Goal: Transaction & Acquisition: Purchase product/service

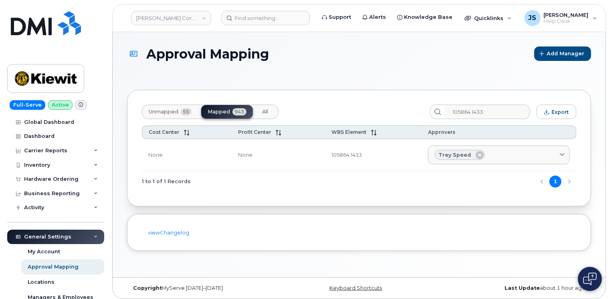
scroll to position [80, 0]
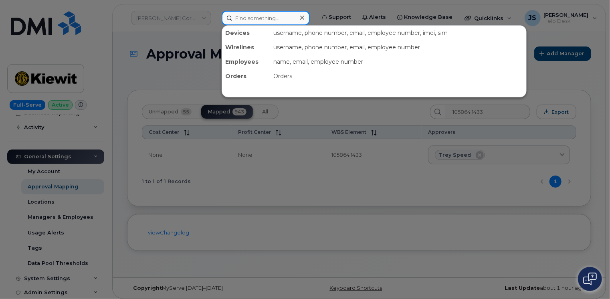
paste input "8175139829"
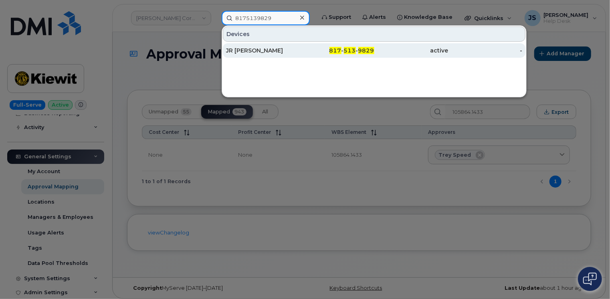
type input "8175139829"
click at [252, 49] on div "JR [PERSON_NAME]" at bounding box center [263, 51] width 74 height 8
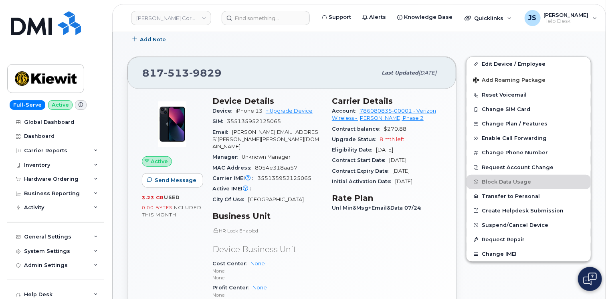
scroll to position [160, 0]
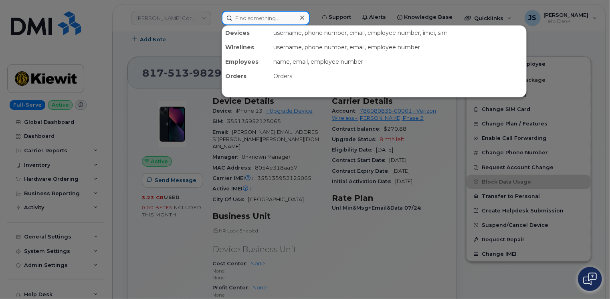
paste input "297344"
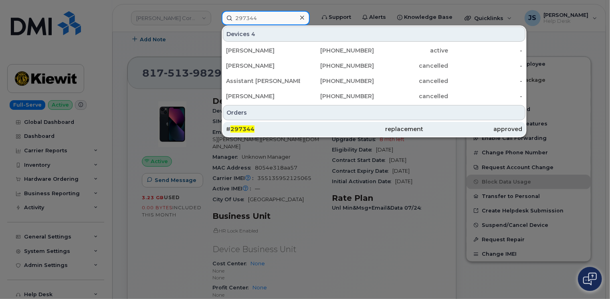
type input "297344"
click at [314, 127] on div "# 297344" at bounding box center [275, 129] width 99 height 8
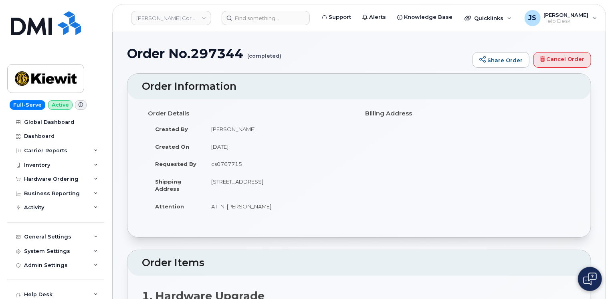
drag, startPoint x: 211, startPoint y: 181, endPoint x: 262, endPoint y: 180, distance: 51.4
click at [262, 180] on td "[STREET_ADDRESS]" at bounding box center [278, 185] width 149 height 25
copy td "[STREET_ADDRESS]"
click at [319, 180] on td "[STREET_ADDRESS]" at bounding box center [278, 185] width 149 height 25
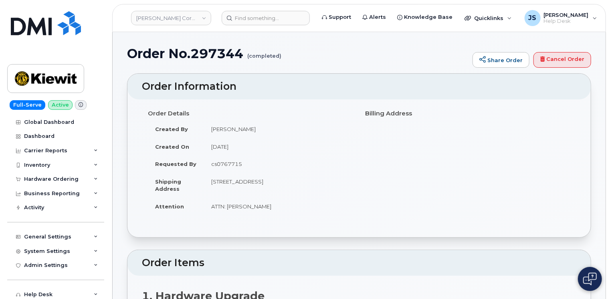
copy td "76119"
click at [90, 178] on div "Hardware Ordering" at bounding box center [55, 179] width 97 height 14
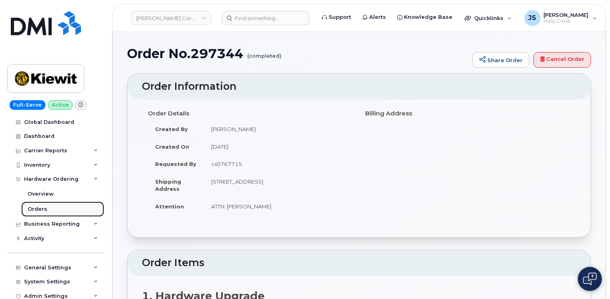
click at [36, 210] on div "Orders" at bounding box center [38, 209] width 20 height 7
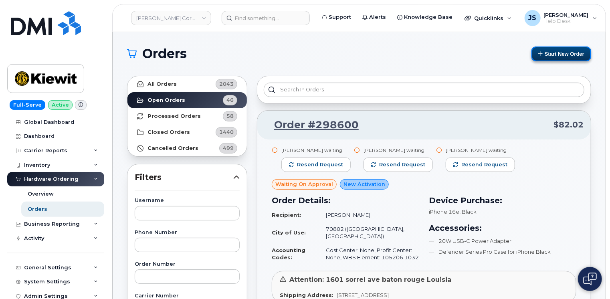
click at [558, 54] on button "Start New Order" at bounding box center [562, 54] width 60 height 15
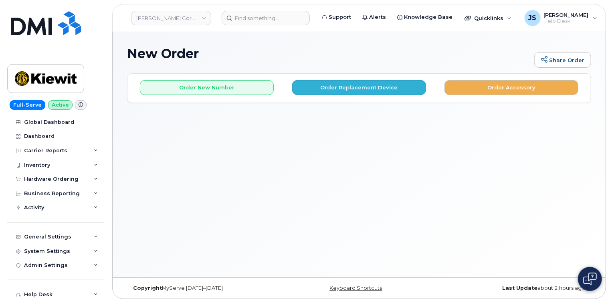
click at [361, 79] on div "Order New Number Order Replacement Device Order Accessory" at bounding box center [360, 84] width 464 height 21
click at [359, 91] on button "Order Replacement Device" at bounding box center [359, 87] width 134 height 15
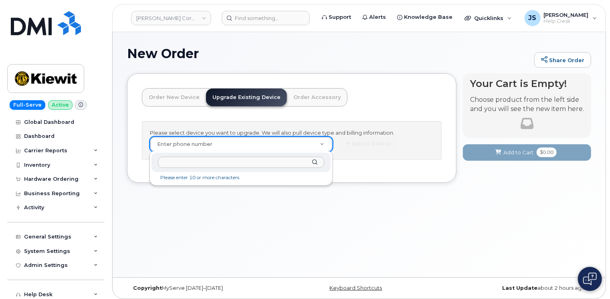
drag, startPoint x: 183, startPoint y: 146, endPoint x: 165, endPoint y: 161, distance: 23.3
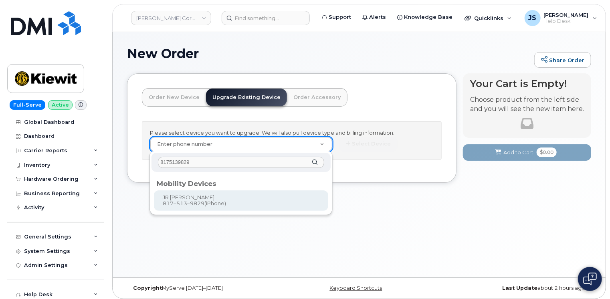
type input "8175139829"
type input "1172698"
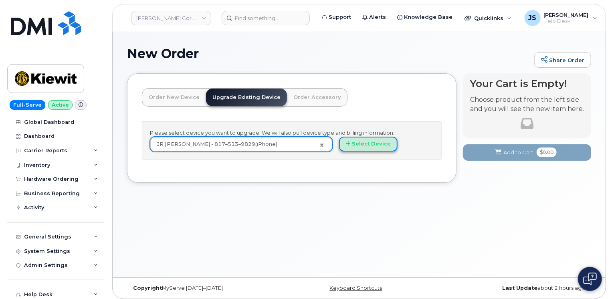
click at [372, 142] on button "Select Device" at bounding box center [368, 144] width 59 height 15
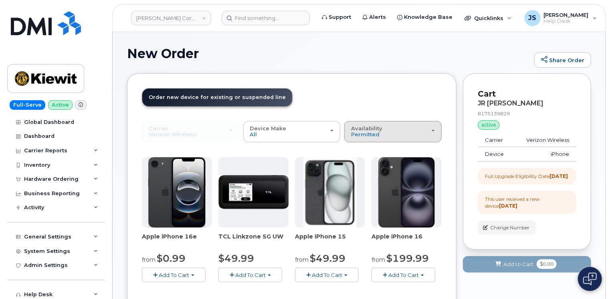
click at [386, 132] on div "Availability Permitted All" at bounding box center [393, 132] width 84 height 12
click at [365, 163] on div "All" at bounding box center [393, 164] width 93 height 10
click at [364, 132] on span "Permitted" at bounding box center [365, 134] width 28 height 6
click at [358, 162] on label "All" at bounding box center [355, 164] width 17 height 10
click at [0, 0] on input "All" at bounding box center [0, 0] width 0 height 0
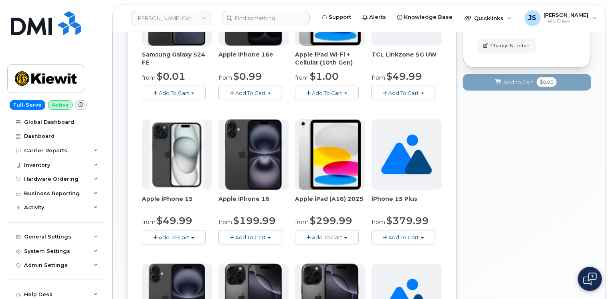
scroll to position [160, 0]
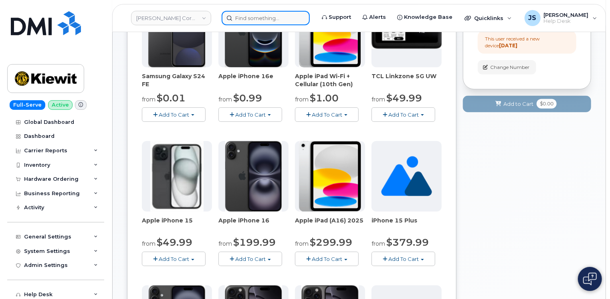
click at [258, 20] on input at bounding box center [266, 18] width 88 height 14
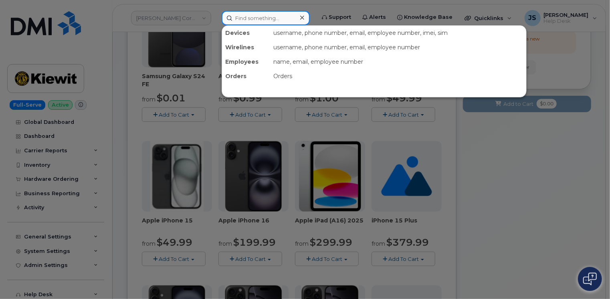
paste input "297344"
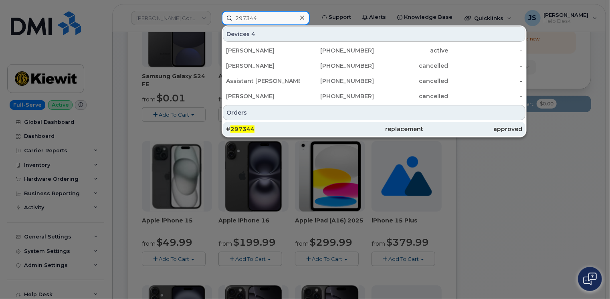
type input "297344"
click at [261, 126] on div "# 297344" at bounding box center [275, 129] width 99 height 8
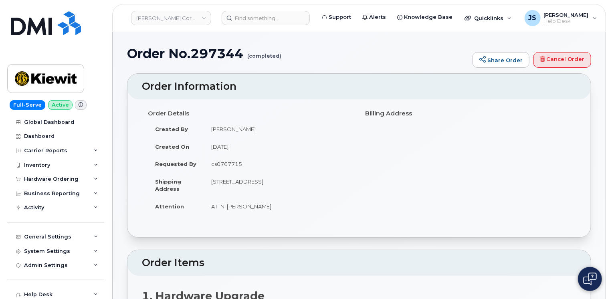
drag, startPoint x: 212, startPoint y: 181, endPoint x: 262, endPoint y: 182, distance: 49.8
click at [262, 182] on td "5354 E Loop 820 S FORT WORTH TX 76119-6539 UNITED STATES" at bounding box center [278, 185] width 149 height 25
copy td "5354 E Loop 820 S"
drag, startPoint x: 264, startPoint y: 180, endPoint x: 300, endPoint y: 179, distance: 36.9
click at [300, 179] on td "5354 E Loop 820 S FORT WORTH TX 76119-6539 UNITED STATES" at bounding box center [278, 185] width 149 height 25
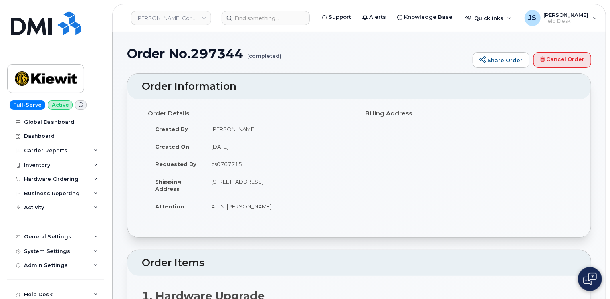
copy td "FORT WORTH"
click at [312, 181] on td "5354 E Loop 820 S FORT WORTH TX 76119-6539 UNITED STATES" at bounding box center [278, 185] width 149 height 25
copy td "76119"
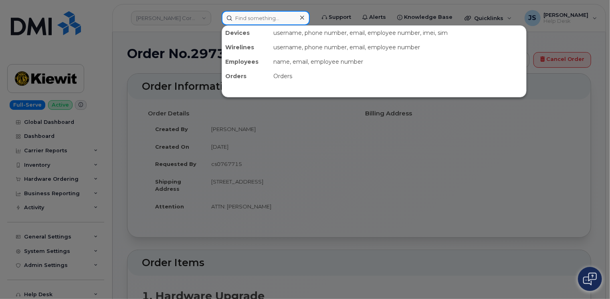
click at [268, 14] on input at bounding box center [266, 18] width 88 height 14
paste input "4029901508"
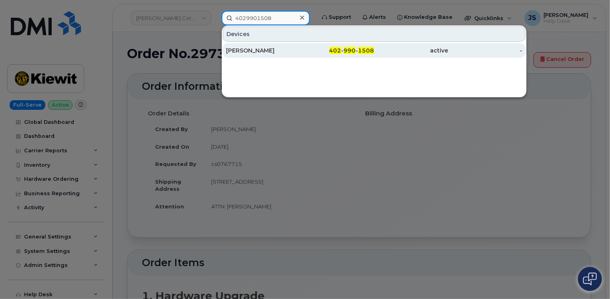
type input "4029901508"
click at [264, 53] on div "ANKITA VERMA" at bounding box center [263, 51] width 74 height 8
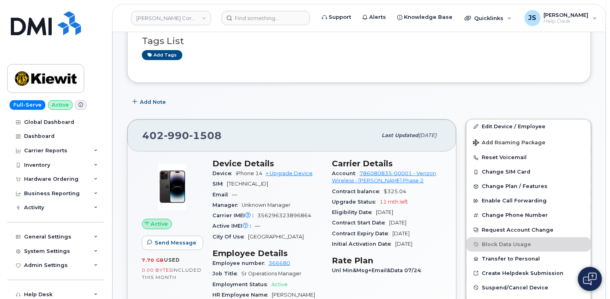
scroll to position [120, 0]
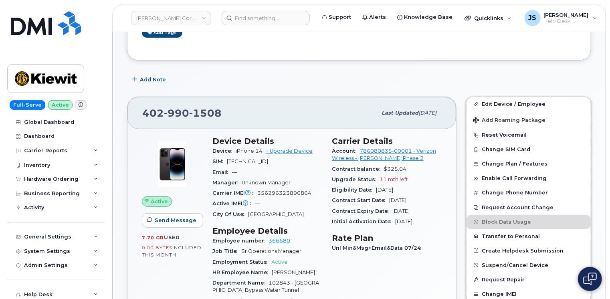
click at [300, 193] on span "356296323896864" at bounding box center [284, 193] width 54 height 6
copy span "356296323896864"
click at [255, 20] on input at bounding box center [266, 18] width 88 height 14
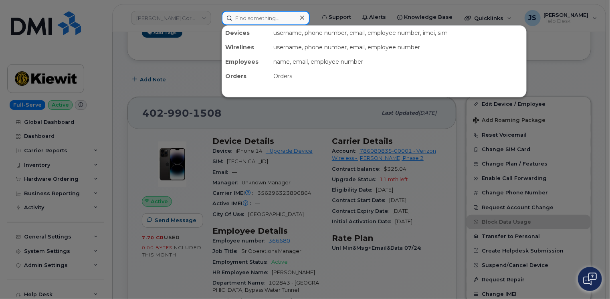
paste input "297793"
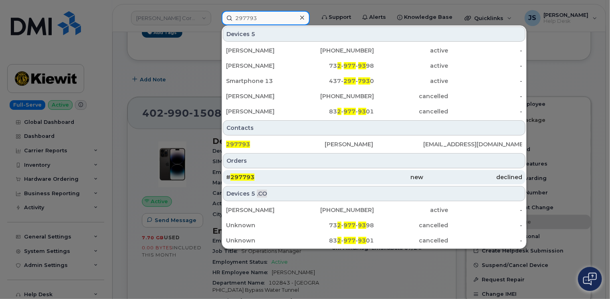
type input "297793"
click at [264, 178] on div "# 297793" at bounding box center [275, 177] width 99 height 8
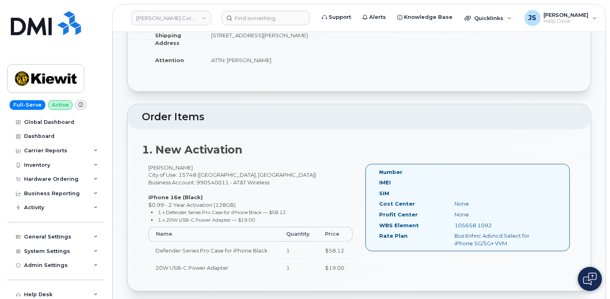
scroll to position [120, 0]
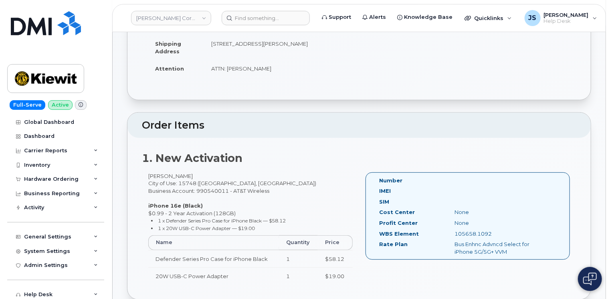
click at [177, 174] on div "[PERSON_NAME] City of Use: 15748 ([GEOGRAPHIC_DATA], [GEOGRAPHIC_DATA]) Busines…" at bounding box center [250, 232] width 217 height 120
click at [178, 174] on div "[PERSON_NAME] City of Use: 15748 ([GEOGRAPHIC_DATA], [GEOGRAPHIC_DATA]) Busines…" at bounding box center [250, 232] width 217 height 120
click at [178, 174] on div "Allen Kaplin City of Use: 15748 (Homer City, PA) Business Account: 990540011 - …" at bounding box center [250, 232] width 217 height 120
drag, startPoint x: 178, startPoint y: 174, endPoint x: 171, endPoint y: 174, distance: 6.8
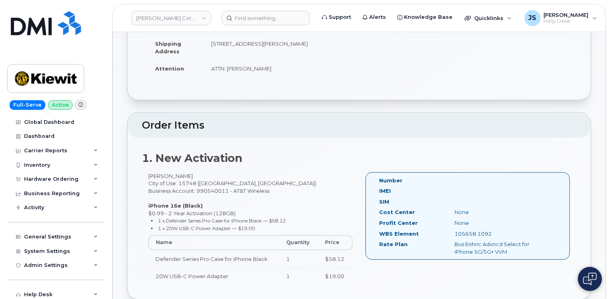
drag, startPoint x: 171, startPoint y: 174, endPoint x: 395, endPoint y: 120, distance: 231.1
click at [395, 120] on h2 "Order Items" at bounding box center [359, 125] width 435 height 11
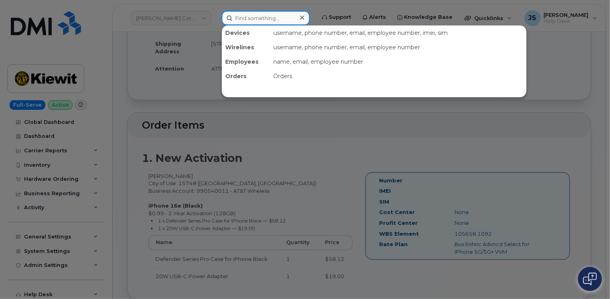
click at [272, 20] on input at bounding box center [266, 18] width 88 height 14
paste input "351613962836982"
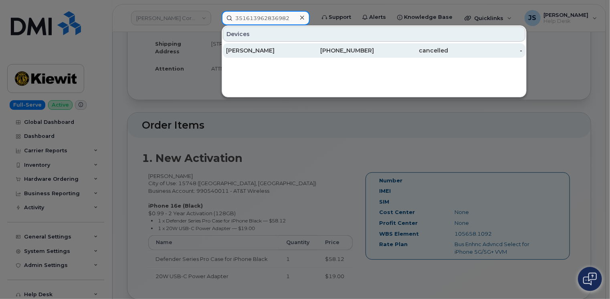
type input "351613962836982"
click at [245, 51] on div "JUSTIN MONTGOMERY" at bounding box center [263, 51] width 74 height 8
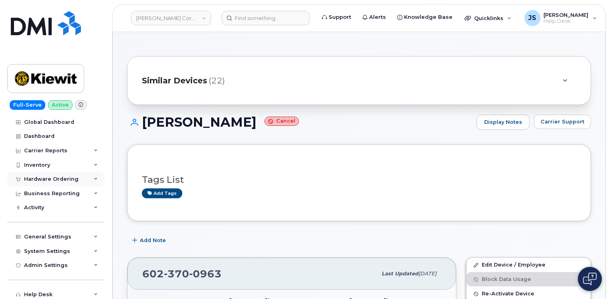
click at [91, 179] on div "Hardware Ordering" at bounding box center [55, 179] width 97 height 14
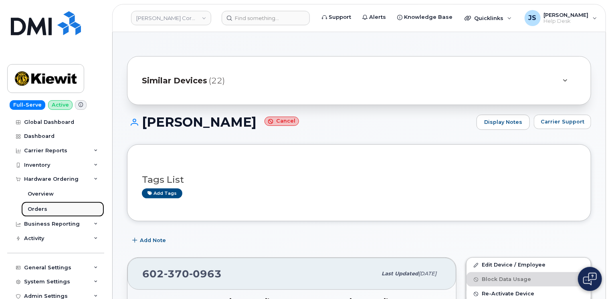
click at [54, 208] on link "Orders" at bounding box center [62, 209] width 83 height 15
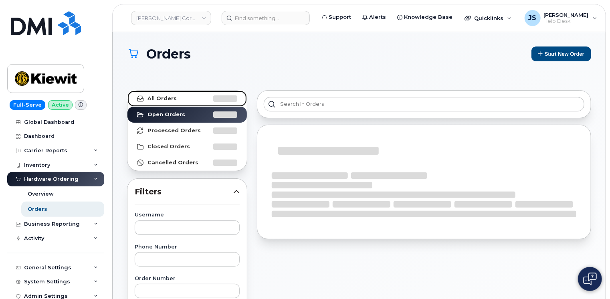
click at [165, 98] on strong "All Orders" at bounding box center [162, 98] width 29 height 6
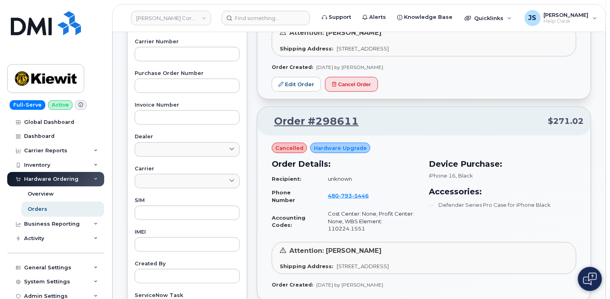
scroll to position [281, 0]
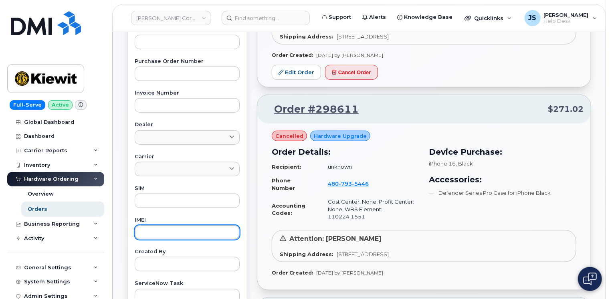
click at [161, 230] on input "text" at bounding box center [187, 232] width 105 height 14
paste input "351613962836982"
type input "351613962836982"
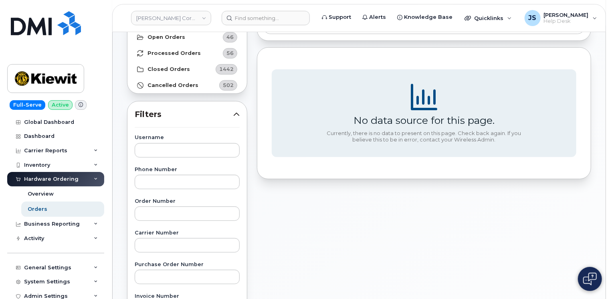
scroll to position [0, 0]
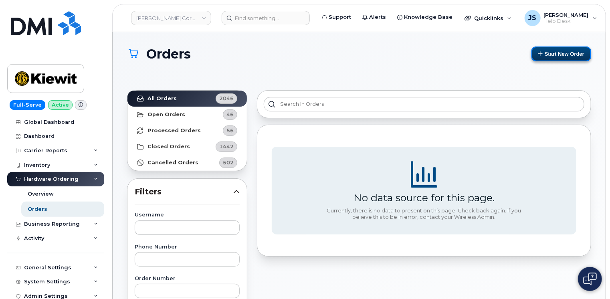
click at [552, 56] on button "Start New Order" at bounding box center [562, 54] width 60 height 15
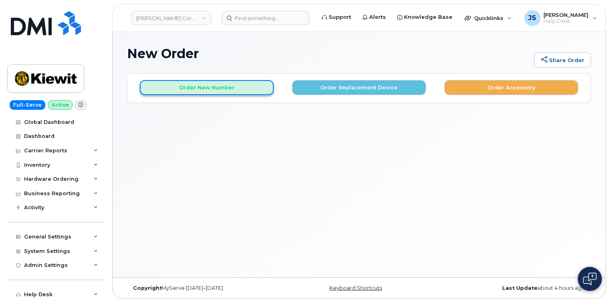
click at [217, 91] on button "Order New Number" at bounding box center [207, 87] width 134 height 15
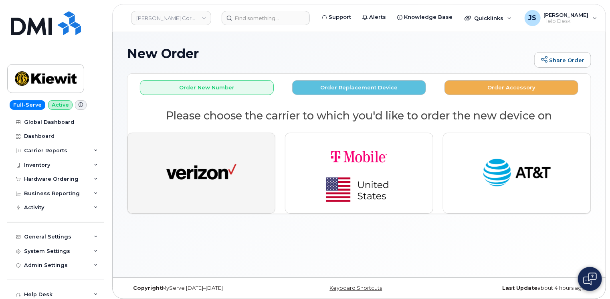
click at [218, 177] on img "button" at bounding box center [201, 173] width 70 height 36
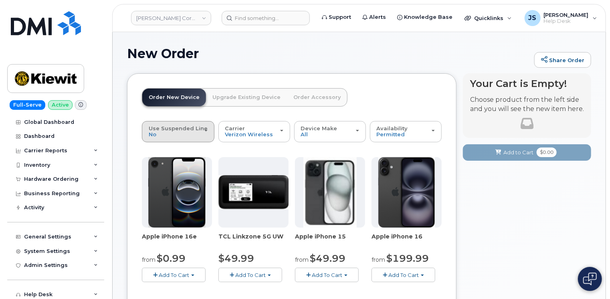
click at [183, 129] on span "Use Suspended Line" at bounding box center [178, 128] width 59 height 6
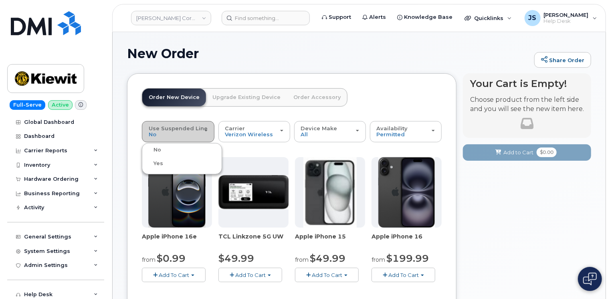
click at [183, 129] on span "Use Suspended Line" at bounding box center [178, 128] width 59 height 6
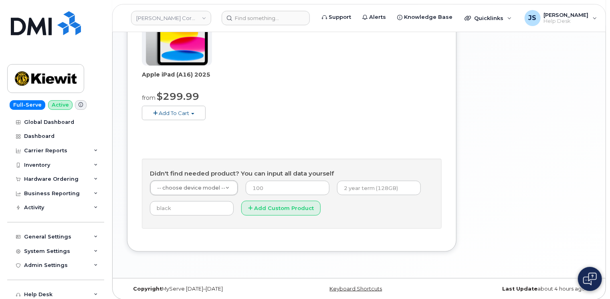
scroll to position [310, 0]
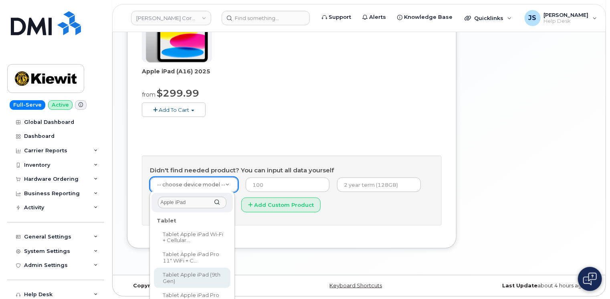
type input "Apple iPad"
select select "2922"
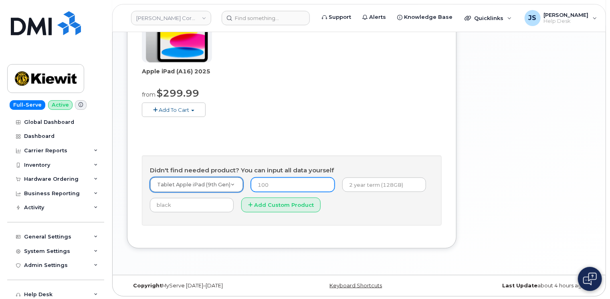
click at [286, 180] on input "number" at bounding box center [293, 185] width 84 height 14
type input "0"
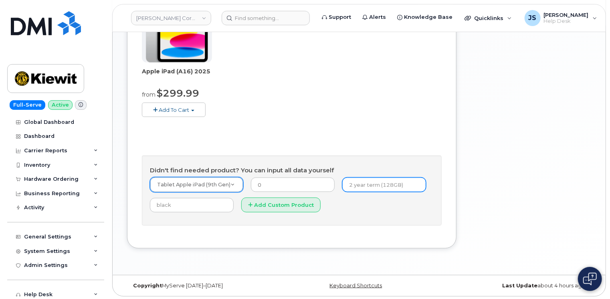
click at [364, 184] on input "text" at bounding box center [385, 185] width 84 height 14
paste input "351613962836982"
type input "351613962836982"
click at [414, 197] on form "Tablet Apple iPad (9th Gen) -- choose device model -- Aircard Huawei E303c Airc…" at bounding box center [292, 197] width 284 height 41
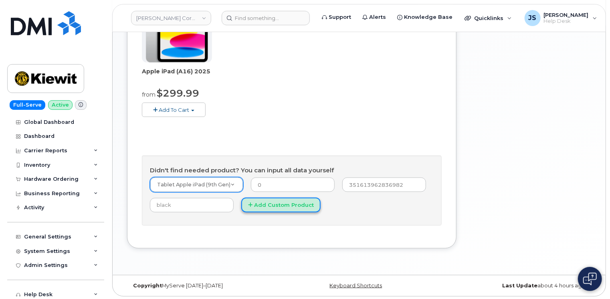
click at [262, 209] on button "Add Custom Product" at bounding box center [280, 205] width 79 height 15
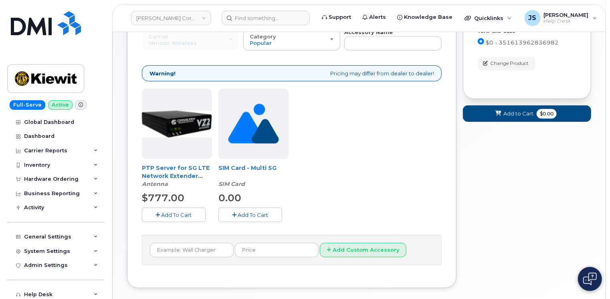
scroll to position [53, 0]
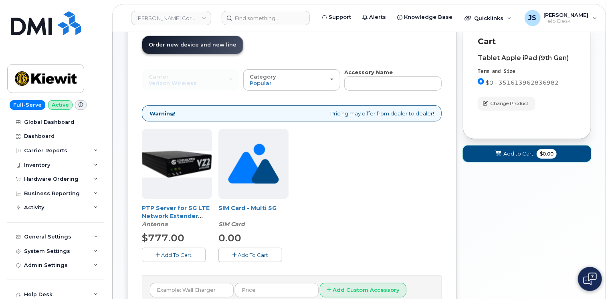
click at [505, 153] on span "Add to Cart" at bounding box center [519, 154] width 30 height 8
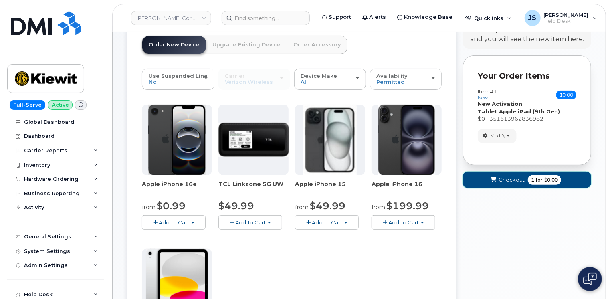
click at [516, 179] on span "Checkout" at bounding box center [512, 180] width 26 height 8
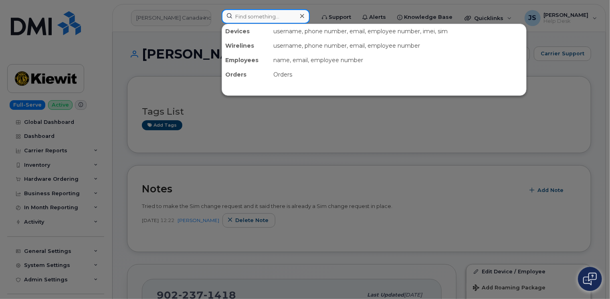
click at [268, 19] on input at bounding box center [266, 16] width 88 height 14
paste input "351613962836982"
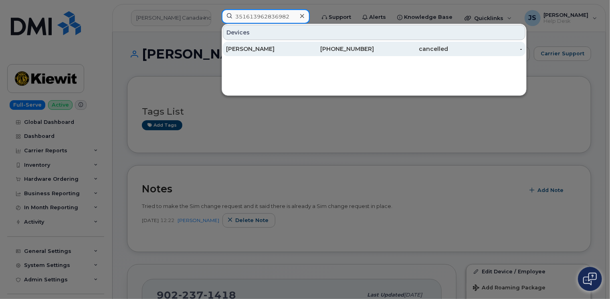
type input "351613962836982"
click at [270, 46] on div "[PERSON_NAME]" at bounding box center [263, 49] width 74 height 8
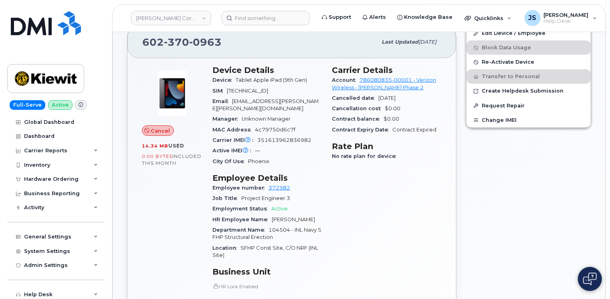
scroll to position [241, 0]
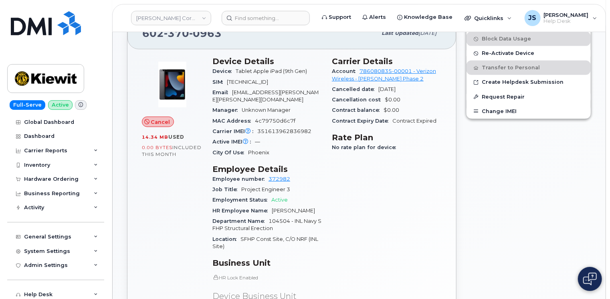
click at [282, 133] on span "351613962836982" at bounding box center [284, 131] width 54 height 6
copy span "351613962836982"
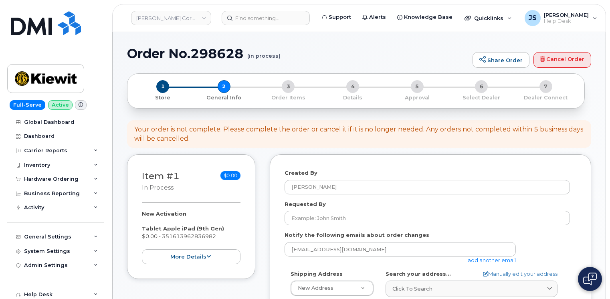
select select
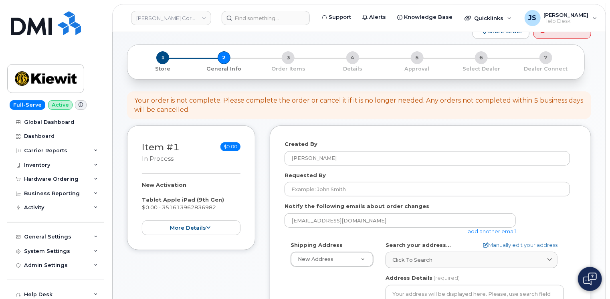
scroll to position [120, 0]
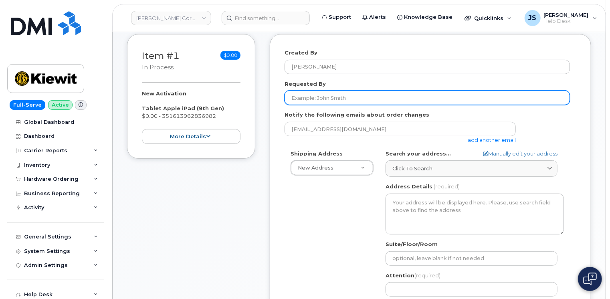
click at [327, 95] on input "Requested By" at bounding box center [428, 98] width 286 height 14
paste input "CS0780750"
type input "CS0780750"
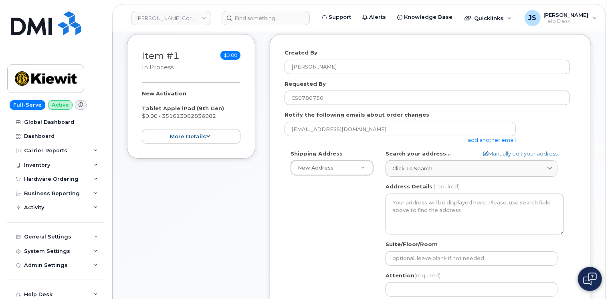
click at [491, 140] on link "add another email" at bounding box center [492, 140] width 48 height 6
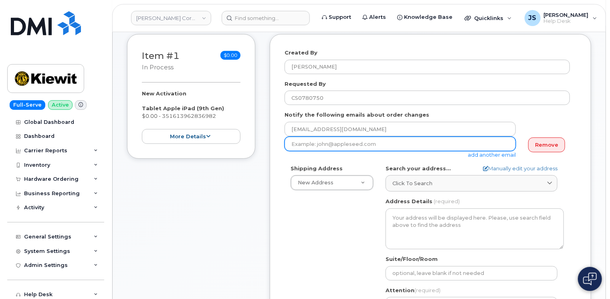
click at [448, 145] on input "email" at bounding box center [400, 144] width 231 height 14
paste input "[PERSON_NAME][EMAIL_ADDRESS][PERSON_NAME][PERSON_NAME][DOMAIN_NAME]"
type input "[PERSON_NAME][EMAIL_ADDRESS][PERSON_NAME][PERSON_NAME][DOMAIN_NAME]"
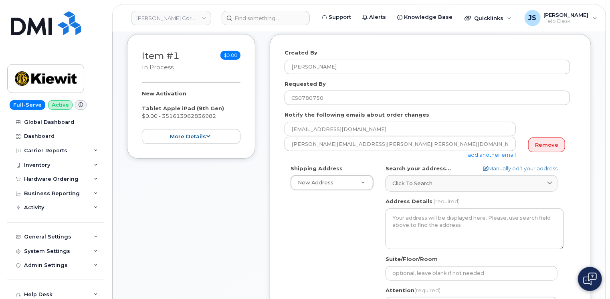
click at [481, 154] on link "add another email" at bounding box center [492, 155] width 48 height 6
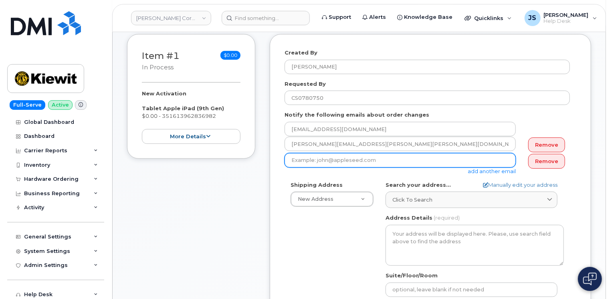
click at [327, 162] on input "email" at bounding box center [400, 160] width 231 height 14
paste input "JOHN.HALACY@KIEWIT.COM"
type input "JOHN.HALACY@KIEWIT.COM"
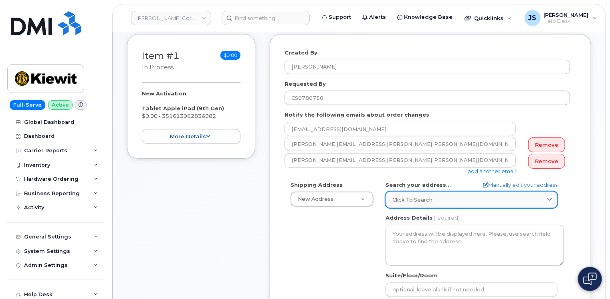
click at [446, 195] on link "Click to search" at bounding box center [472, 200] width 172 height 16
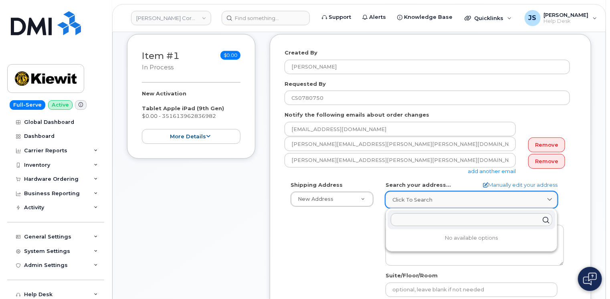
paste input "12550 Sagehen Creek Rd"
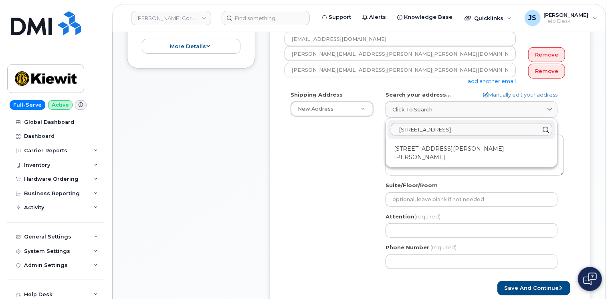
scroll to position [241, 0]
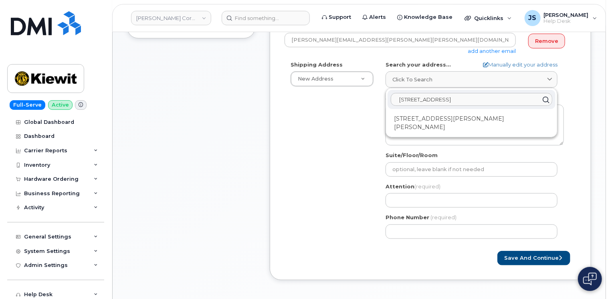
type input "12550 Sagehen Creek Rd"
click at [379, 122] on div "Shipping Address New Address New Address 11455 US Highway 29 10055 Trainstation…" at bounding box center [428, 153] width 286 height 184
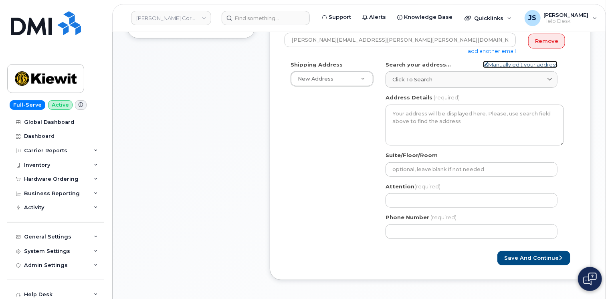
click at [521, 65] on link "Manually edit your address" at bounding box center [520, 65] width 75 height 8
select select
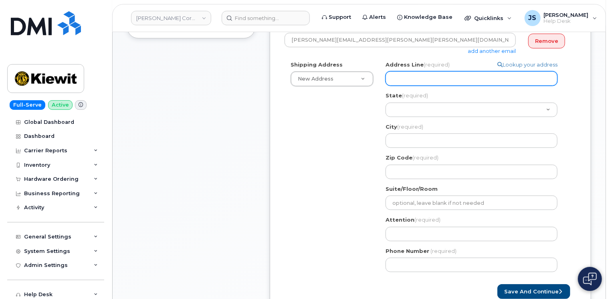
paste input "12550 Sagehen Creek Rd"
select select
type input "12550 Sagehen Creek Rd"
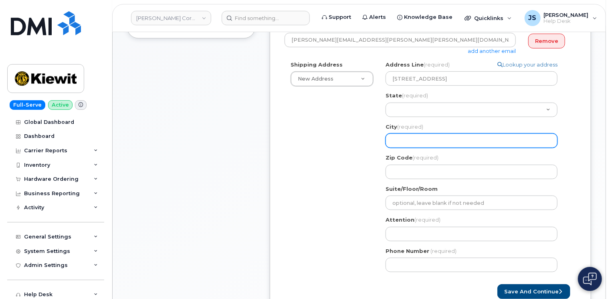
drag, startPoint x: 402, startPoint y: 131, endPoint x: 402, endPoint y: 136, distance: 4.4
click at [402, 134] on div "City (required) 12550 Sagehen Creek Rd, USA" at bounding box center [475, 135] width 178 height 25
click at [402, 137] on input "City (required)" at bounding box center [472, 141] width 172 height 14
paste input "Fernley"
select select
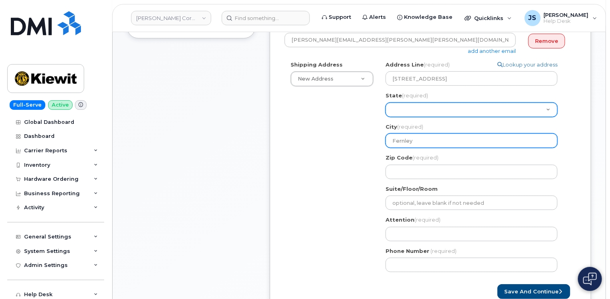
type input "Fernley"
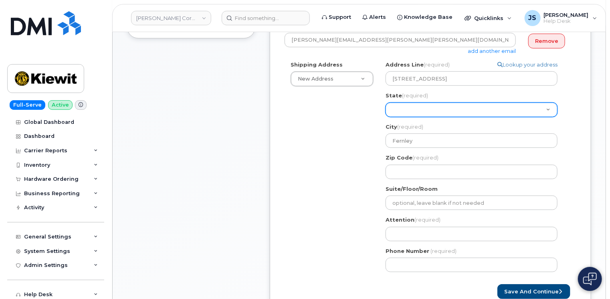
click at [398, 111] on select "Alabama Alaska American Samoa Arizona Arkansas California Colorado Connecticut …" at bounding box center [472, 110] width 172 height 14
select select "NV"
click at [386, 103] on select "Alabama Alaska American Samoa Arizona Arkansas California Colorado Connecticut …" at bounding box center [472, 110] width 172 height 14
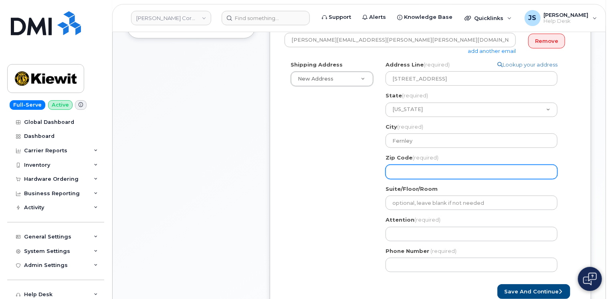
click at [393, 171] on input "Zip Code (required)" at bounding box center [472, 172] width 172 height 14
paste input "89048"
select select
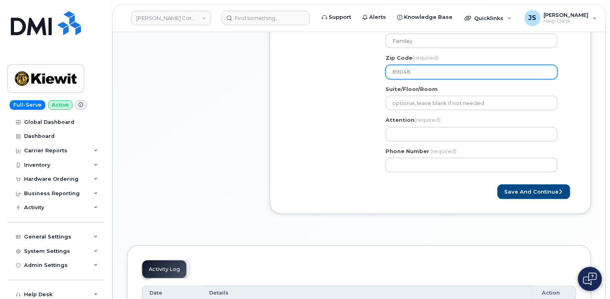
scroll to position [361, 0]
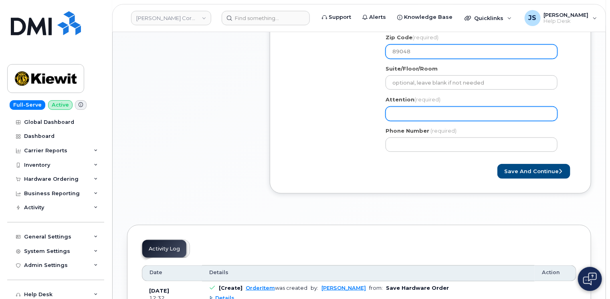
type input "89048"
click at [414, 113] on input "Attention (required)" at bounding box center [472, 114] width 172 height 14
select select
type input "N"
select select
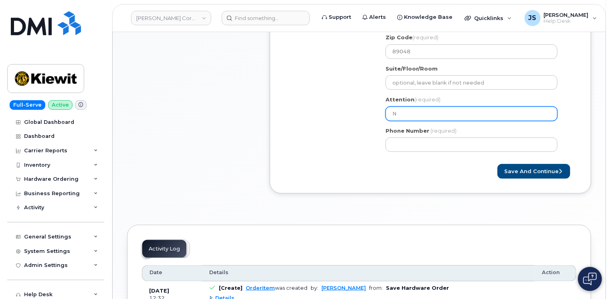
type input "N/"
select select
type input "N/A"
select select
type input "N/A E"
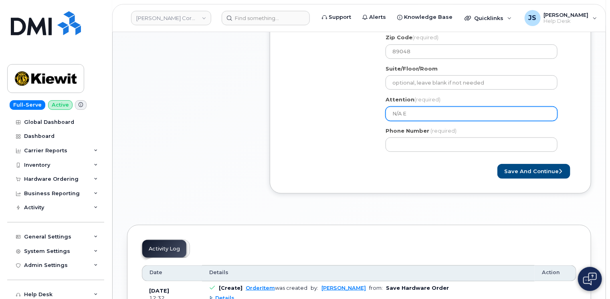
select select
type input "N/A Ex"
select select
type input "N/A Exi"
select select
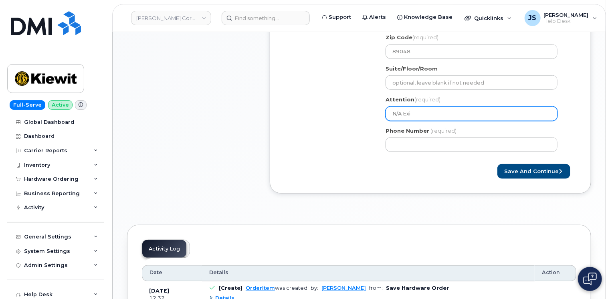
type input "N/A Exis"
select select
type input "N/A Exist"
select select
type input "N/A Existi"
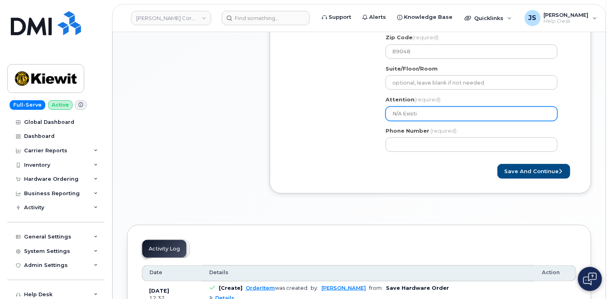
select select
type input "N/A Existin"
select select
type input "N/A Existing"
select select
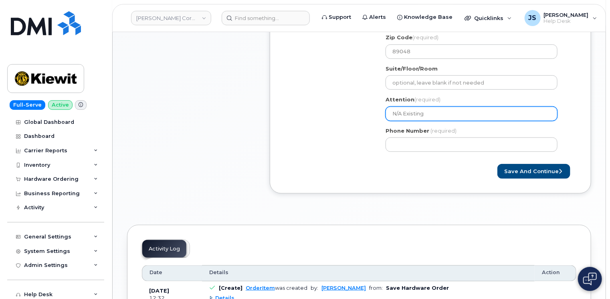
type input "N/A Existing e"
select select
type input "N/A Existing eq"
select select
type input "N/A Existing equ"
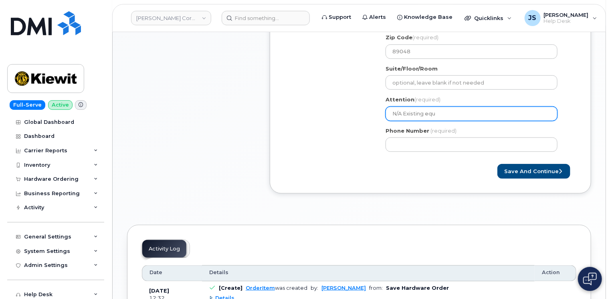
select select
type input "N/A Existing equi"
select select
type input "N/A Existing equip"
select select
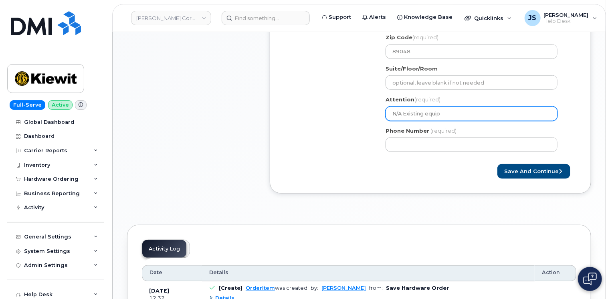
type input "N/A Existing equipm"
select select
type input "N/A Existing equipme"
select select
type input "N/A Existing equipmen"
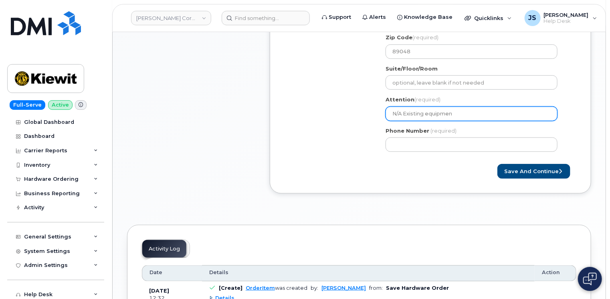
select select
type input "N/A Existing equipment"
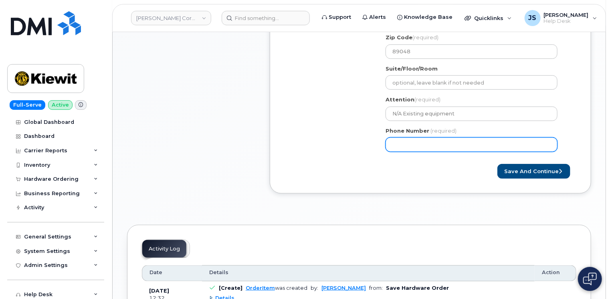
click at [431, 142] on input "Phone Number" at bounding box center [472, 145] width 172 height 14
select select
type input "7029943529"
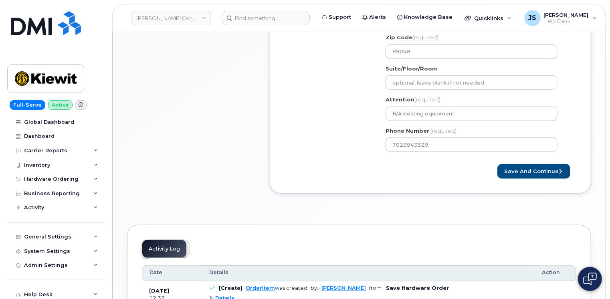
click at [367, 140] on div "Shipping Address New Address New Address 11455 US Highway 29 10055 Trainstation…" at bounding box center [428, 50] width 286 height 218
click at [529, 168] on button "Save and Continue" at bounding box center [534, 171] width 73 height 15
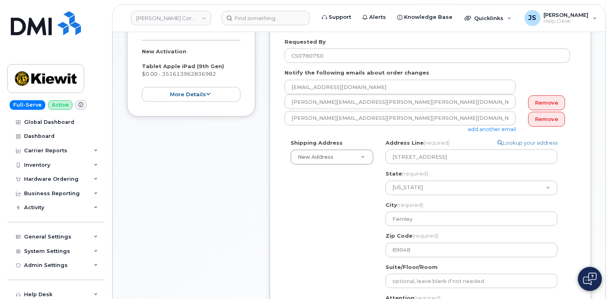
scroll to position [160, 0]
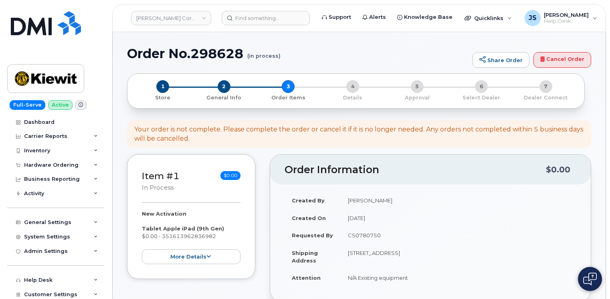
select select
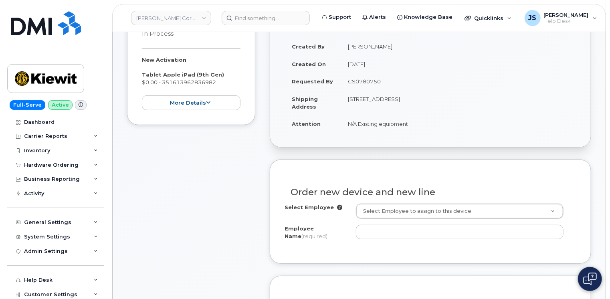
scroll to position [201, 0]
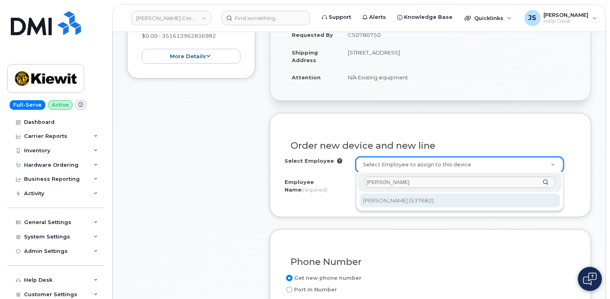
type input "[PERSON_NAME]"
type input "2168679"
type input "[PERSON_NAME]"
type input "[STREET_ADDRESS]"
type input "12550 ([GEOGRAPHIC_DATA], [GEOGRAPHIC_DATA])"
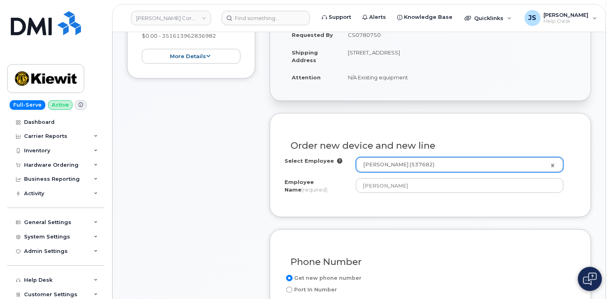
click at [463, 51] on td "[STREET_ADDRESS]" at bounding box center [459, 56] width 236 height 25
copy td "89048"
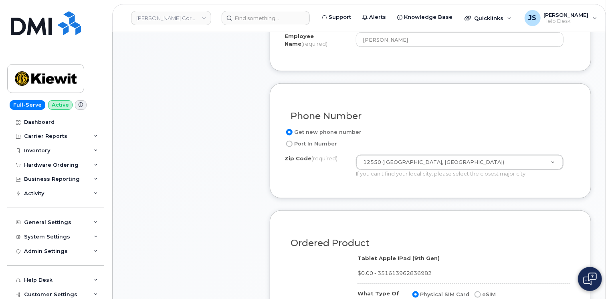
scroll to position [361, 0]
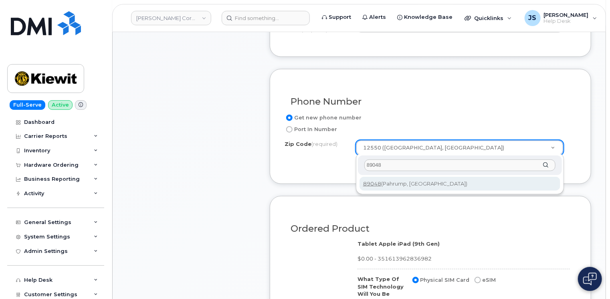
type input "89048"
type input "89048 (Pahrump, [GEOGRAPHIC_DATA])"
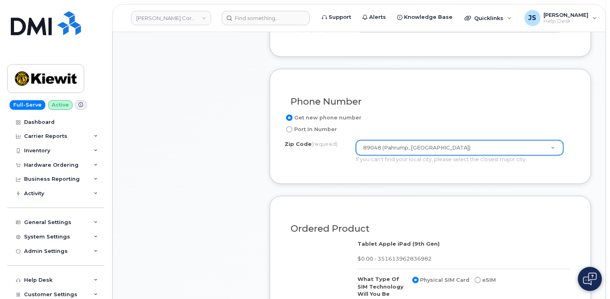
click at [303, 187] on form "Existing User Additional cost to upgrading the device Selected device is Eligib…" at bounding box center [431, 265] width 322 height 625
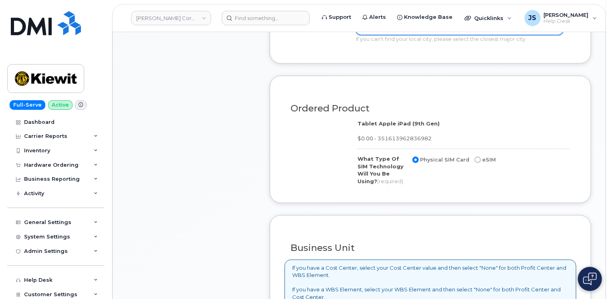
scroll to position [521, 0]
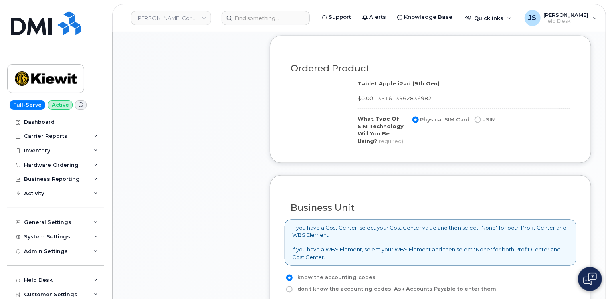
click at [475, 122] on label "eSIM" at bounding box center [484, 120] width 23 height 10
click at [475, 122] on input "eSIM" at bounding box center [478, 120] width 6 height 6
radio input "true"
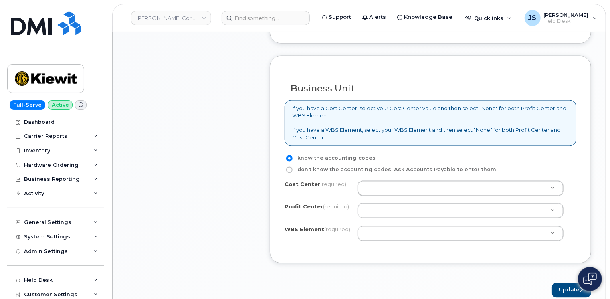
scroll to position [642, 0]
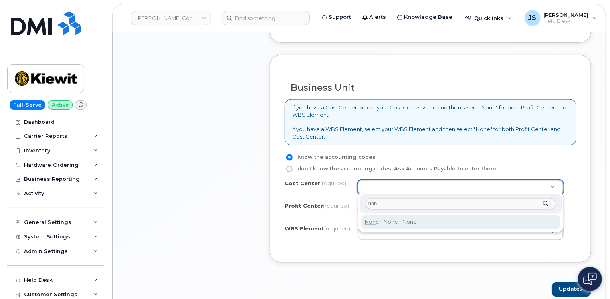
type input "non"
type input "None"
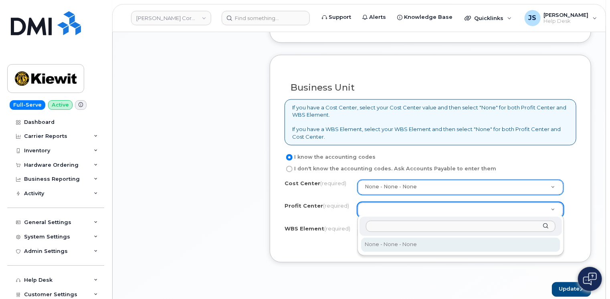
select select "None"
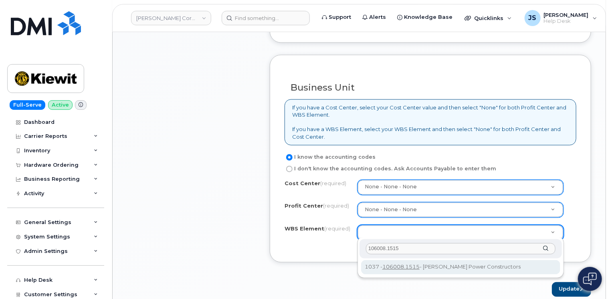
type input "106008.1515"
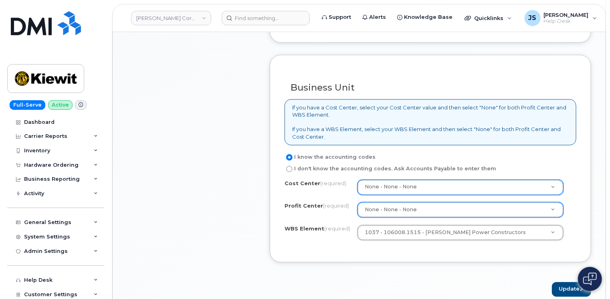
scroll to position [682, 0]
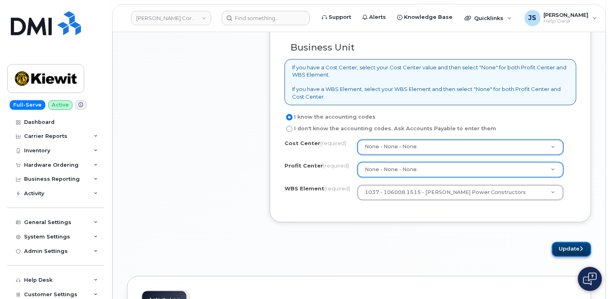
click at [575, 246] on button "Update" at bounding box center [571, 249] width 39 height 15
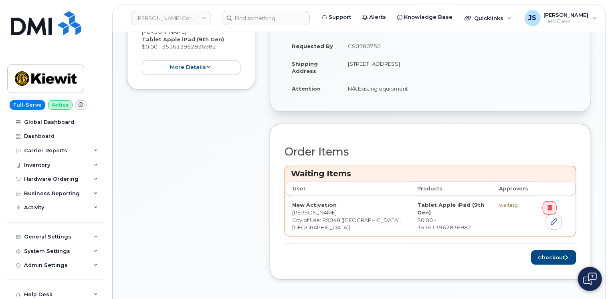
scroll to position [281, 0]
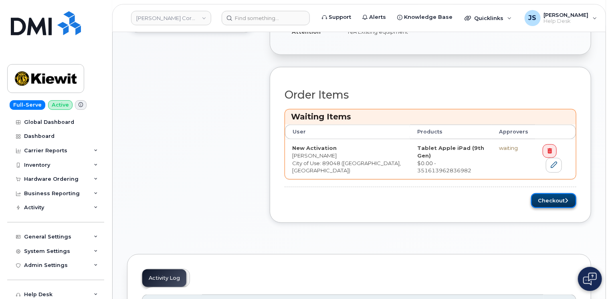
click at [558, 193] on button "Checkout" at bounding box center [553, 200] width 45 height 15
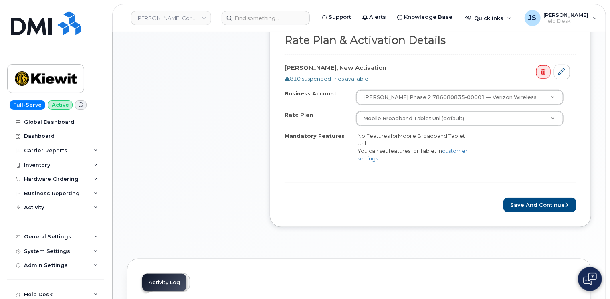
scroll to position [281, 0]
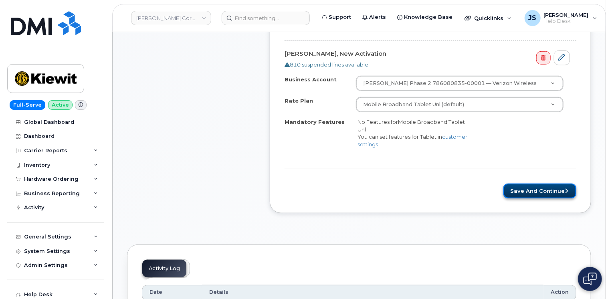
click at [549, 195] on button "Save and Continue" at bounding box center [540, 191] width 73 height 15
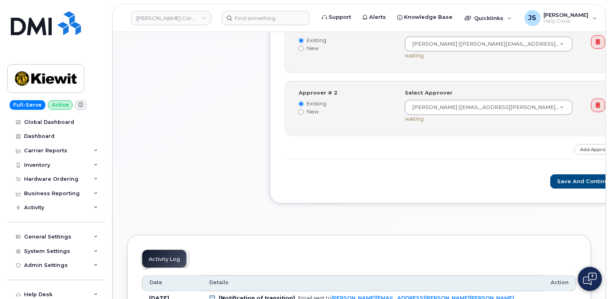
scroll to position [401, 0]
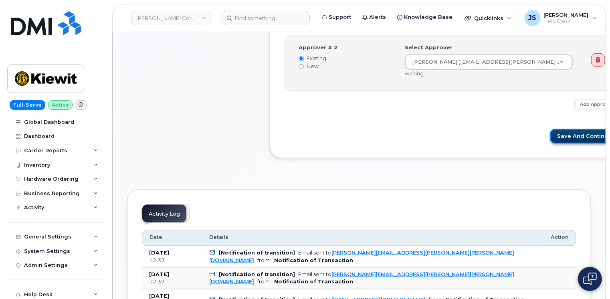
click at [551, 136] on button "Save and Continue" at bounding box center [585, 136] width 68 height 15
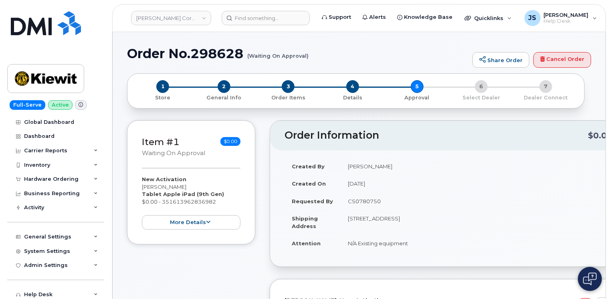
click at [221, 49] on h1 "Order No.298628 (Waiting On Approval)" at bounding box center [298, 54] width 342 height 14
copy h1 "298628"
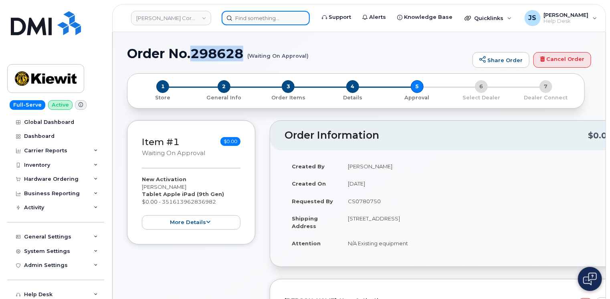
click at [244, 18] on input at bounding box center [266, 18] width 88 height 14
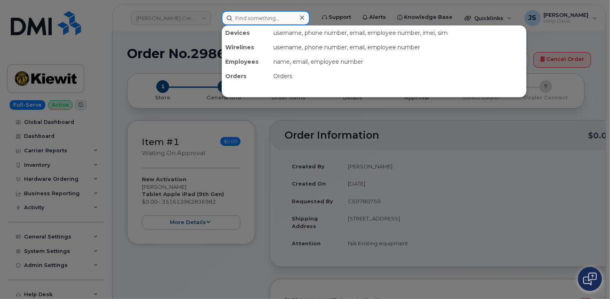
paste input "297423"
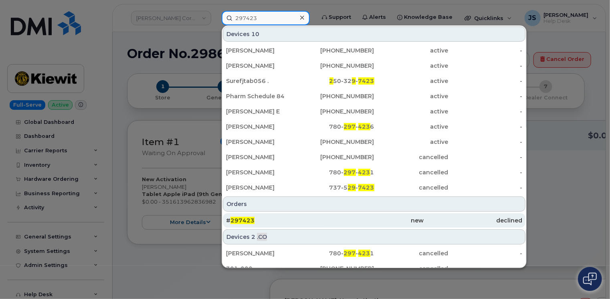
type input "297423"
click at [282, 217] on div "# 297423" at bounding box center [275, 221] width 99 height 8
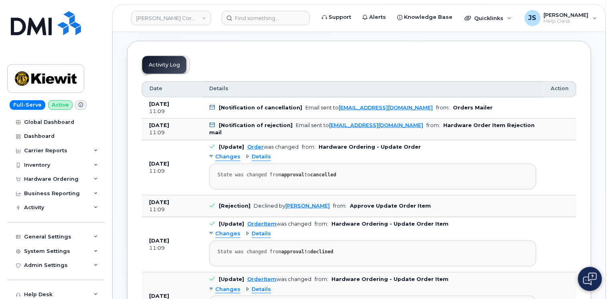
scroll to position [361, 0]
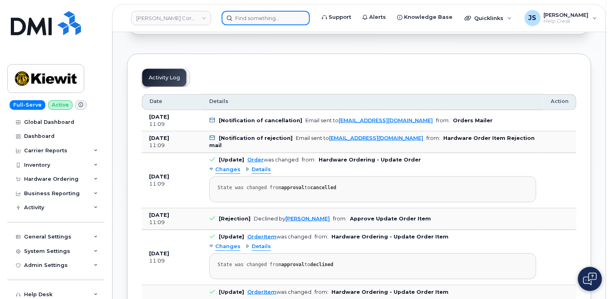
click at [280, 14] on input at bounding box center [266, 18] width 88 height 14
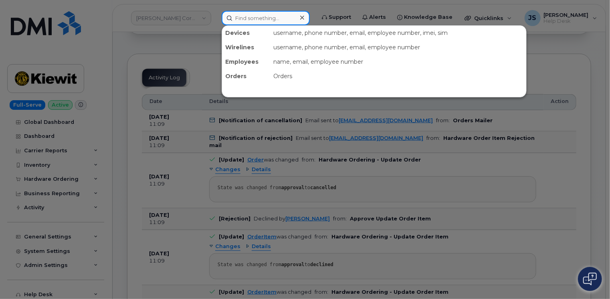
paste input "297424"
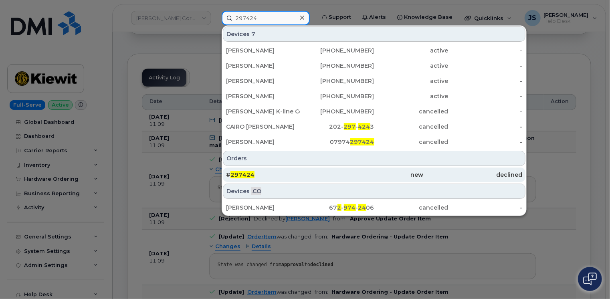
type input "297424"
click at [264, 174] on div "# 297424" at bounding box center [275, 175] width 99 height 8
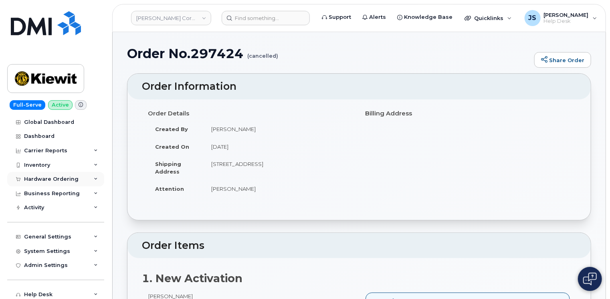
click at [94, 180] on icon at bounding box center [96, 179] width 4 height 4
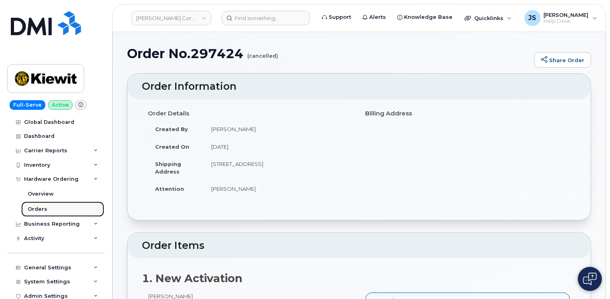
click at [39, 208] on div "Orders" at bounding box center [38, 209] width 20 height 7
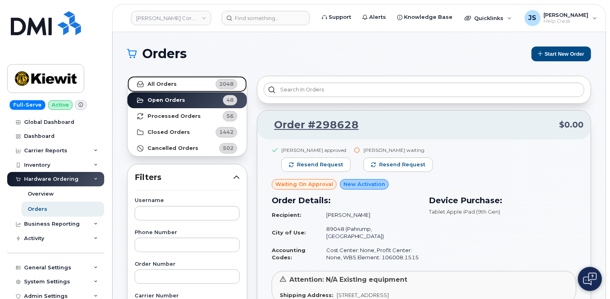
click at [167, 84] on strong "All Orders" at bounding box center [162, 84] width 29 height 6
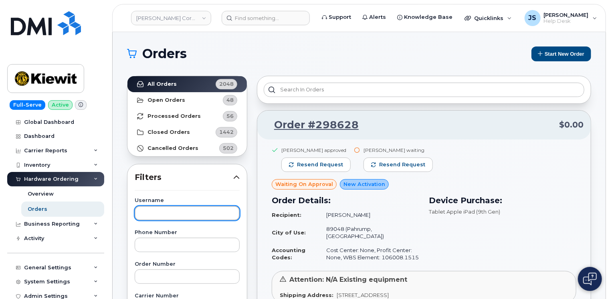
paste input "Rafael Condero"
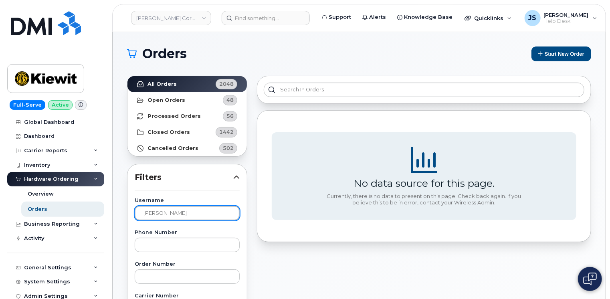
drag, startPoint x: 201, startPoint y: 214, endPoint x: 143, endPoint y: 214, distance: 57.4
click at [143, 214] on input "Rafael Condero" at bounding box center [187, 213] width 105 height 14
click at [177, 214] on input "Jeffrey Baker" at bounding box center [187, 213] width 105 height 14
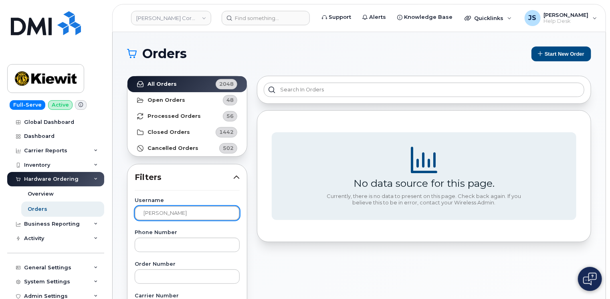
click at [177, 214] on input "Jeffrey Baker" at bounding box center [187, 213] width 105 height 14
paste input "Sirovy"
type input "Sirovy"
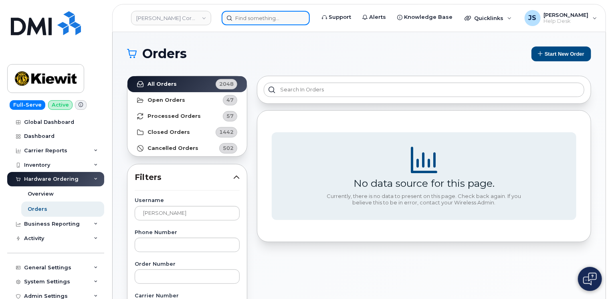
click at [264, 24] on input at bounding box center [266, 18] width 88 height 14
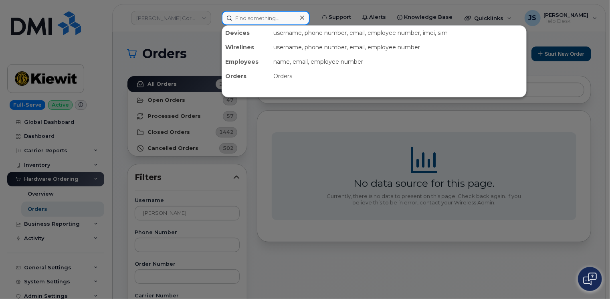
paste input "6159271791"
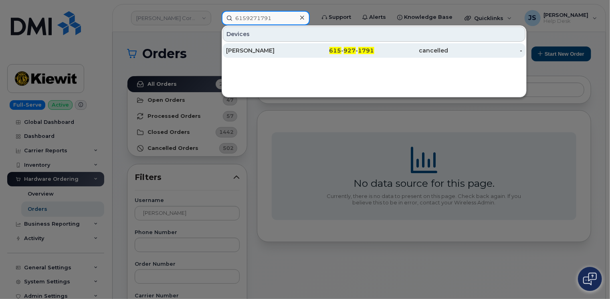
type input "6159271791"
click at [244, 53] on div "JAIME GONZ LEZ" at bounding box center [263, 51] width 74 height 8
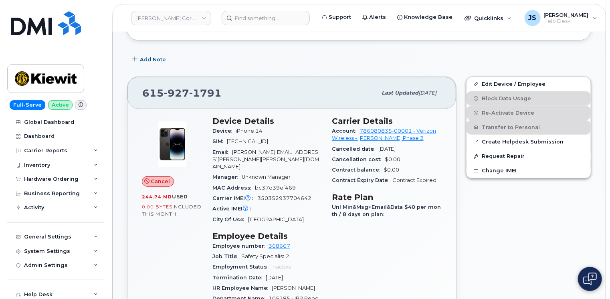
scroll to position [181, 0]
drag, startPoint x: 218, startPoint y: 91, endPoint x: 144, endPoint y: 93, distance: 73.9
click at [144, 93] on span "615 927 1791" at bounding box center [181, 93] width 79 height 12
copy span "615 927 1791"
click at [91, 180] on div "Hardware Ordering" at bounding box center [55, 179] width 97 height 14
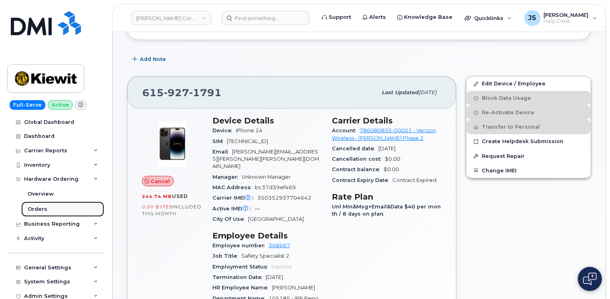
click at [59, 205] on link "Orders" at bounding box center [62, 209] width 83 height 15
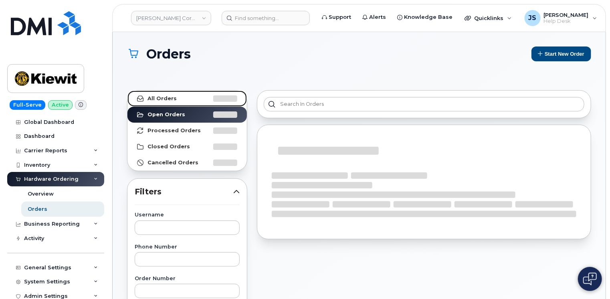
click at [158, 99] on strong "All Orders" at bounding box center [162, 98] width 29 height 6
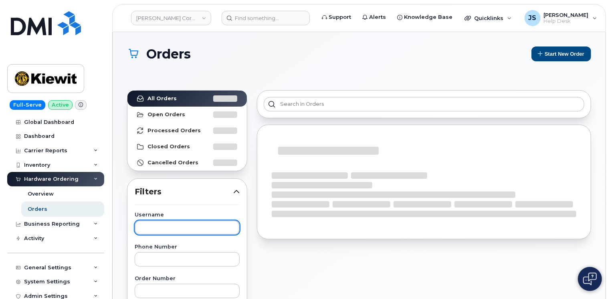
paste input "[PERSON_NAME]"
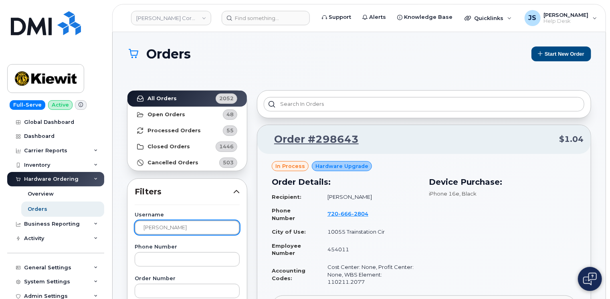
type input "[PERSON_NAME]"
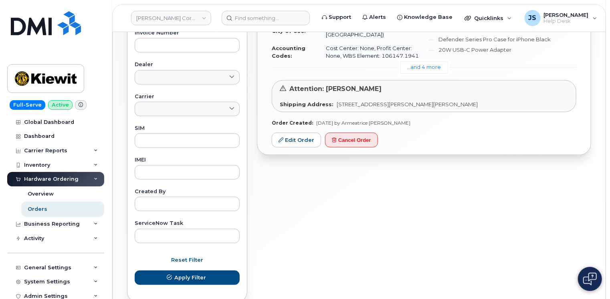
scroll to position [361, 0]
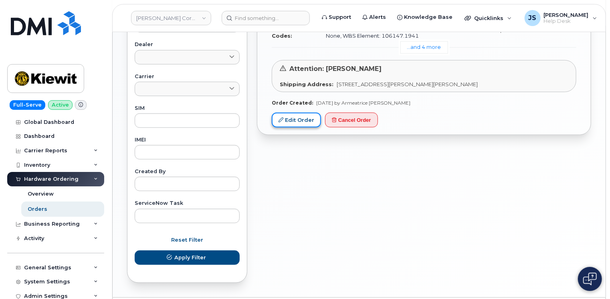
click at [290, 113] on link "Edit Order" at bounding box center [296, 120] width 49 height 15
